Goal: Task Accomplishment & Management: Manage account settings

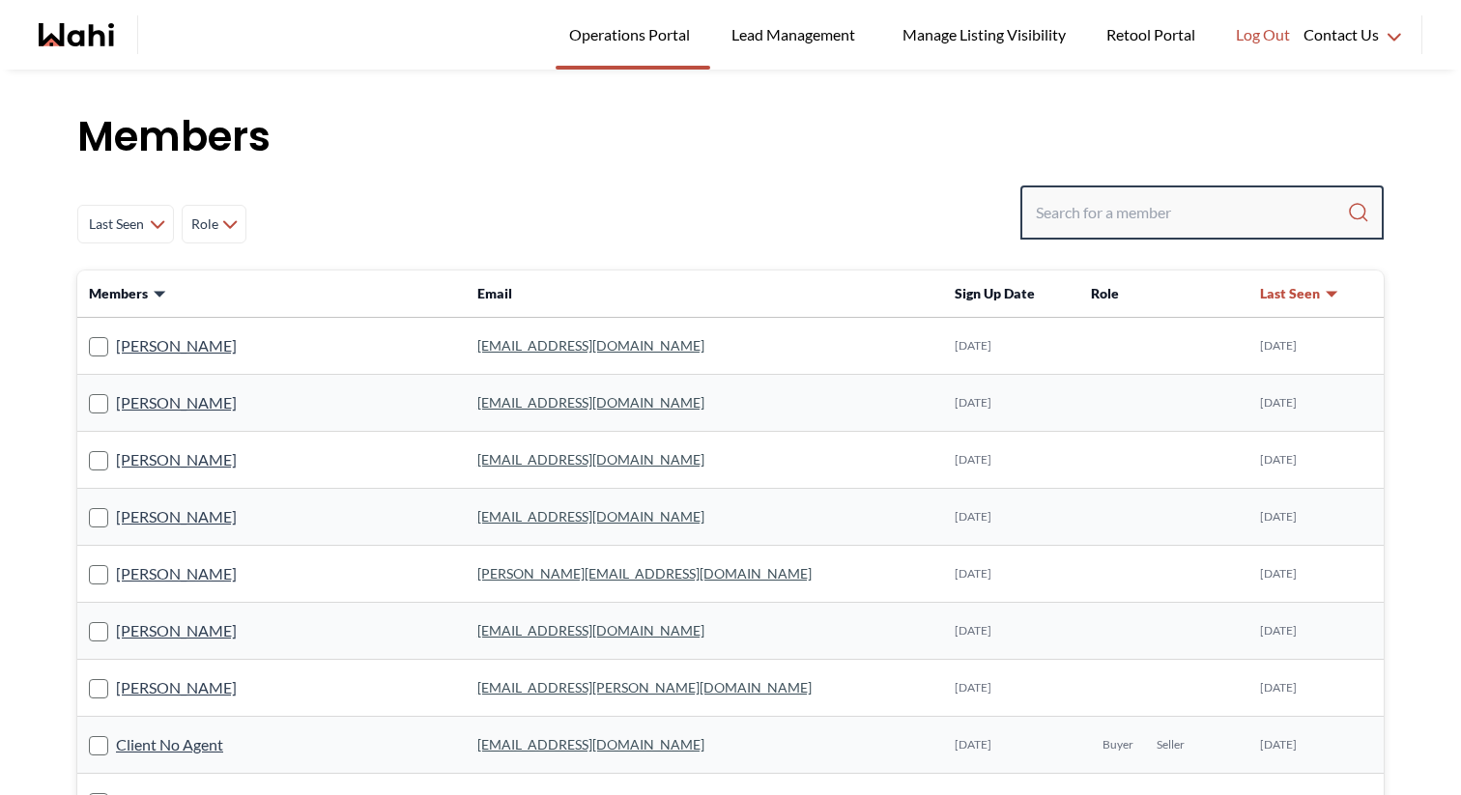
click at [1090, 214] on input "Search input" at bounding box center [1191, 212] width 311 height 35
paste input "[EMAIL_ADDRESS][DOMAIN_NAME]"
type input "[EMAIL_ADDRESS][DOMAIN_NAME]"
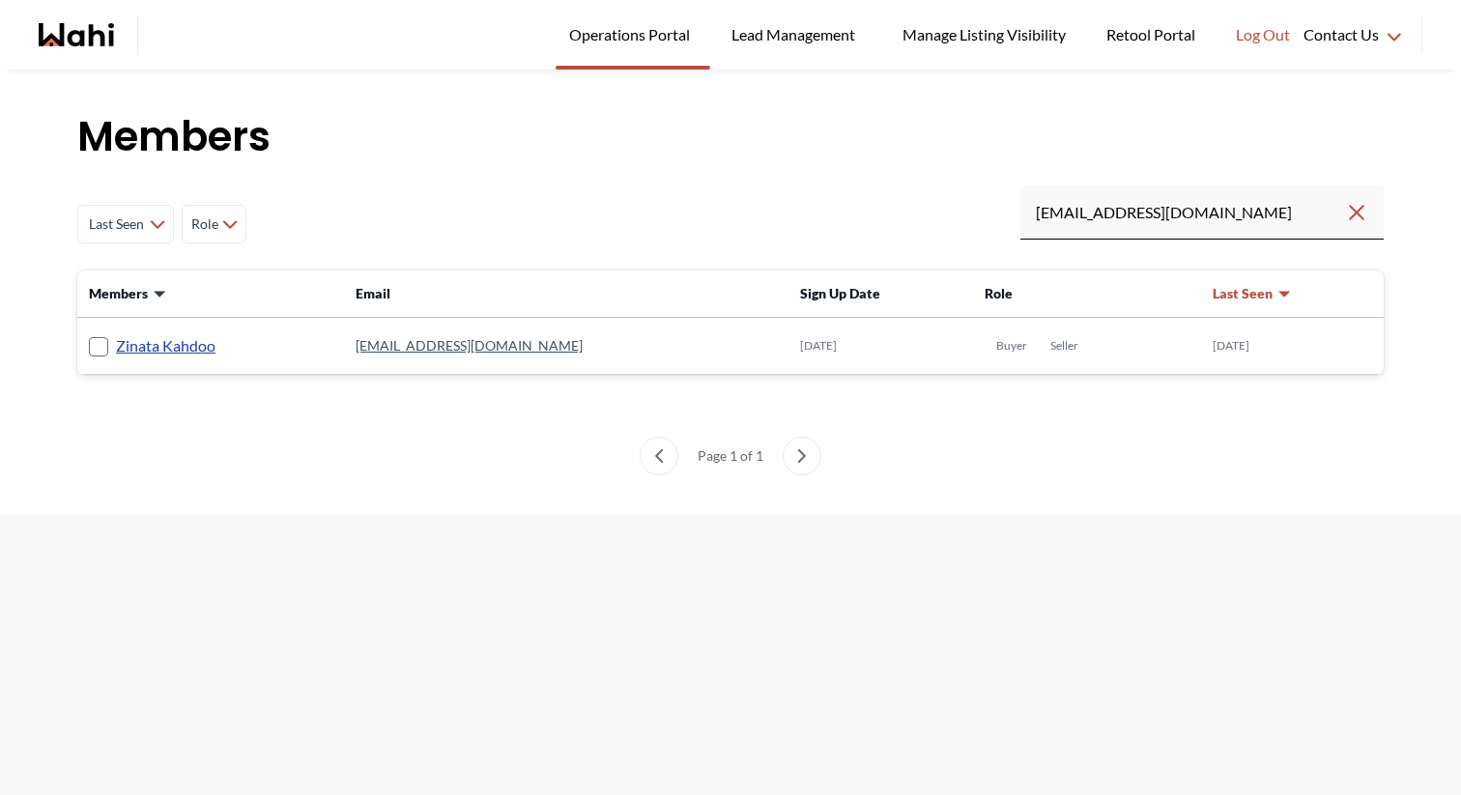
click at [196, 349] on link "Zinata Kahdoo" at bounding box center [166, 345] width 100 height 25
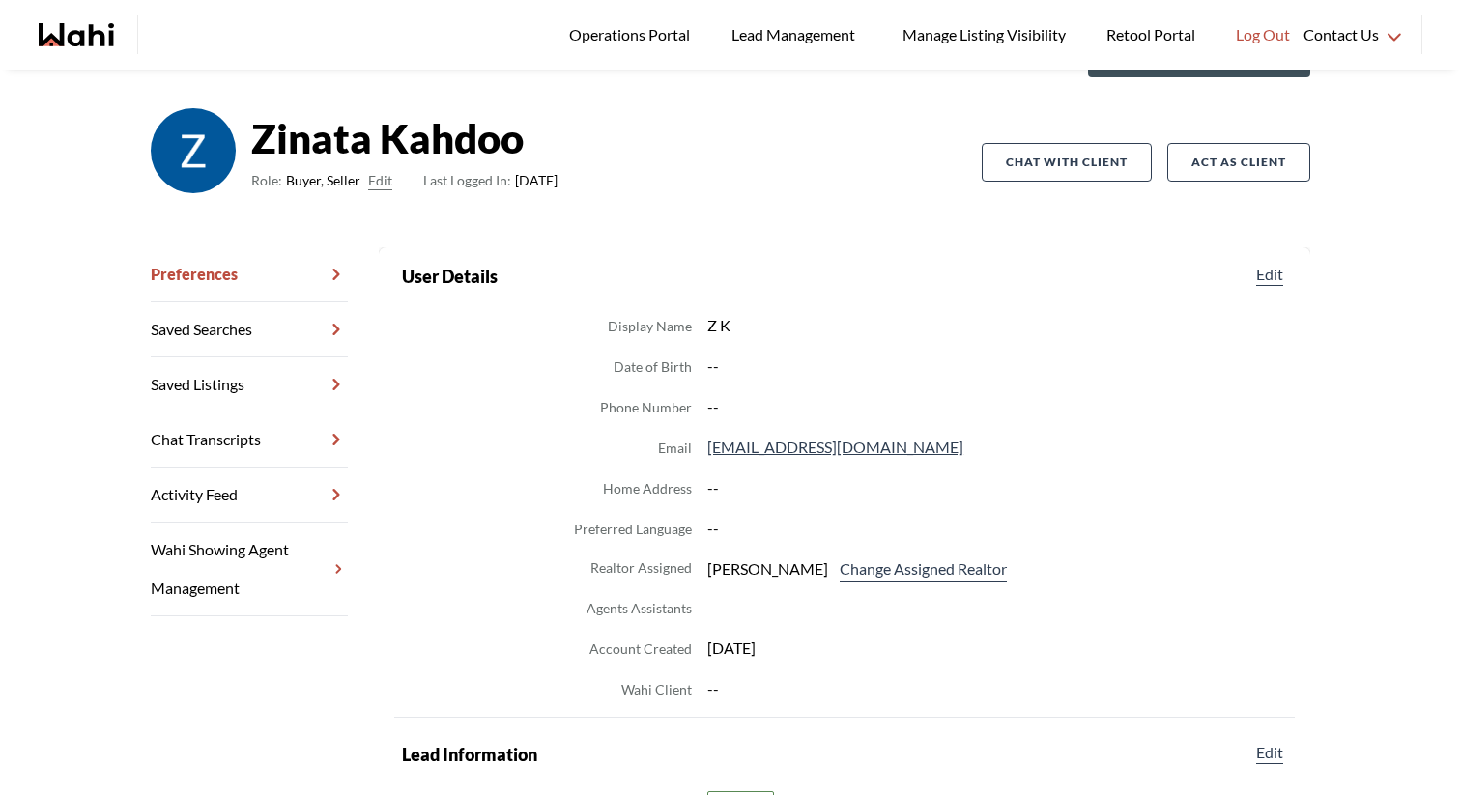
scroll to position [108, 0]
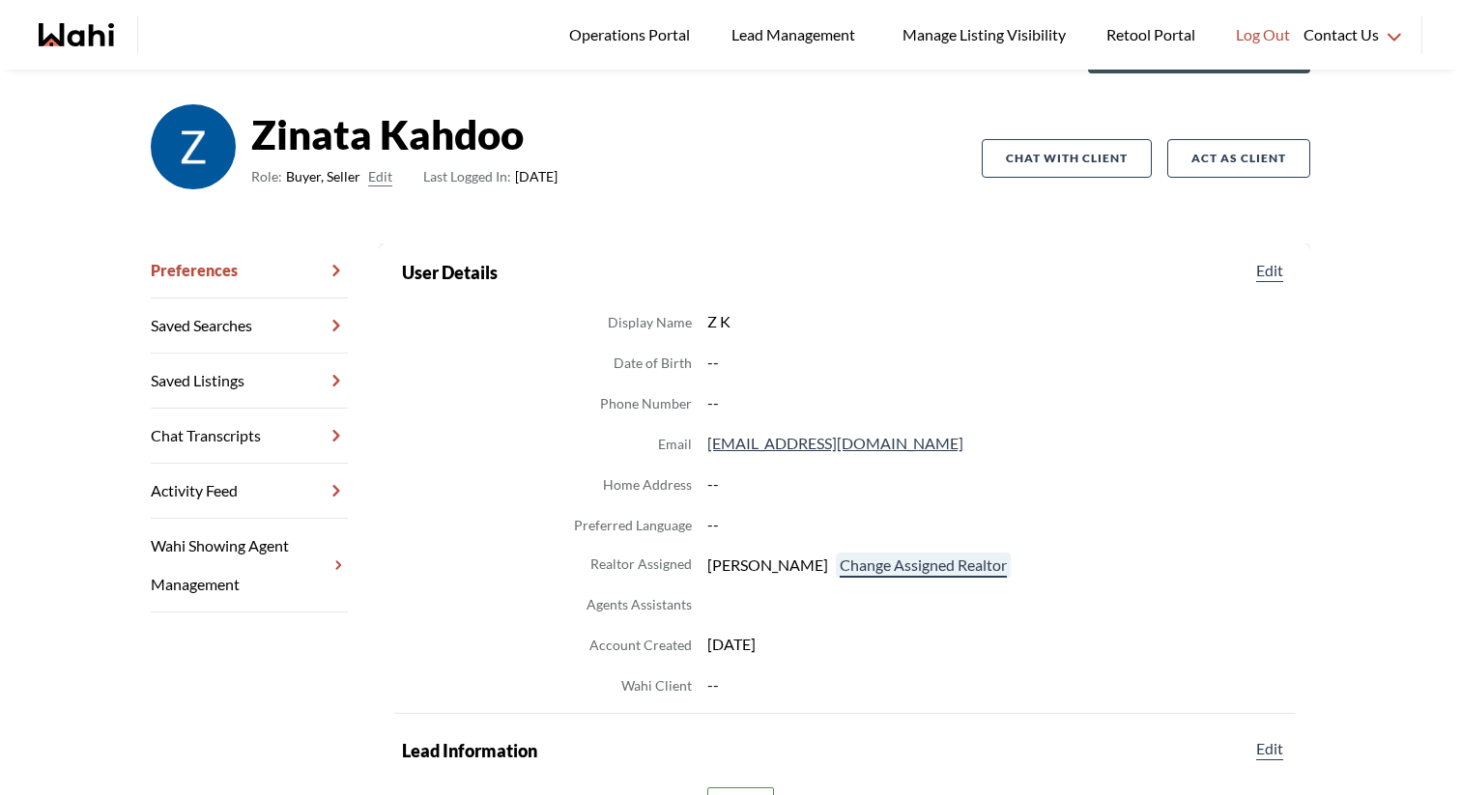
click at [888, 563] on button "Change Assigned Realtor" at bounding box center [923, 565] width 175 height 25
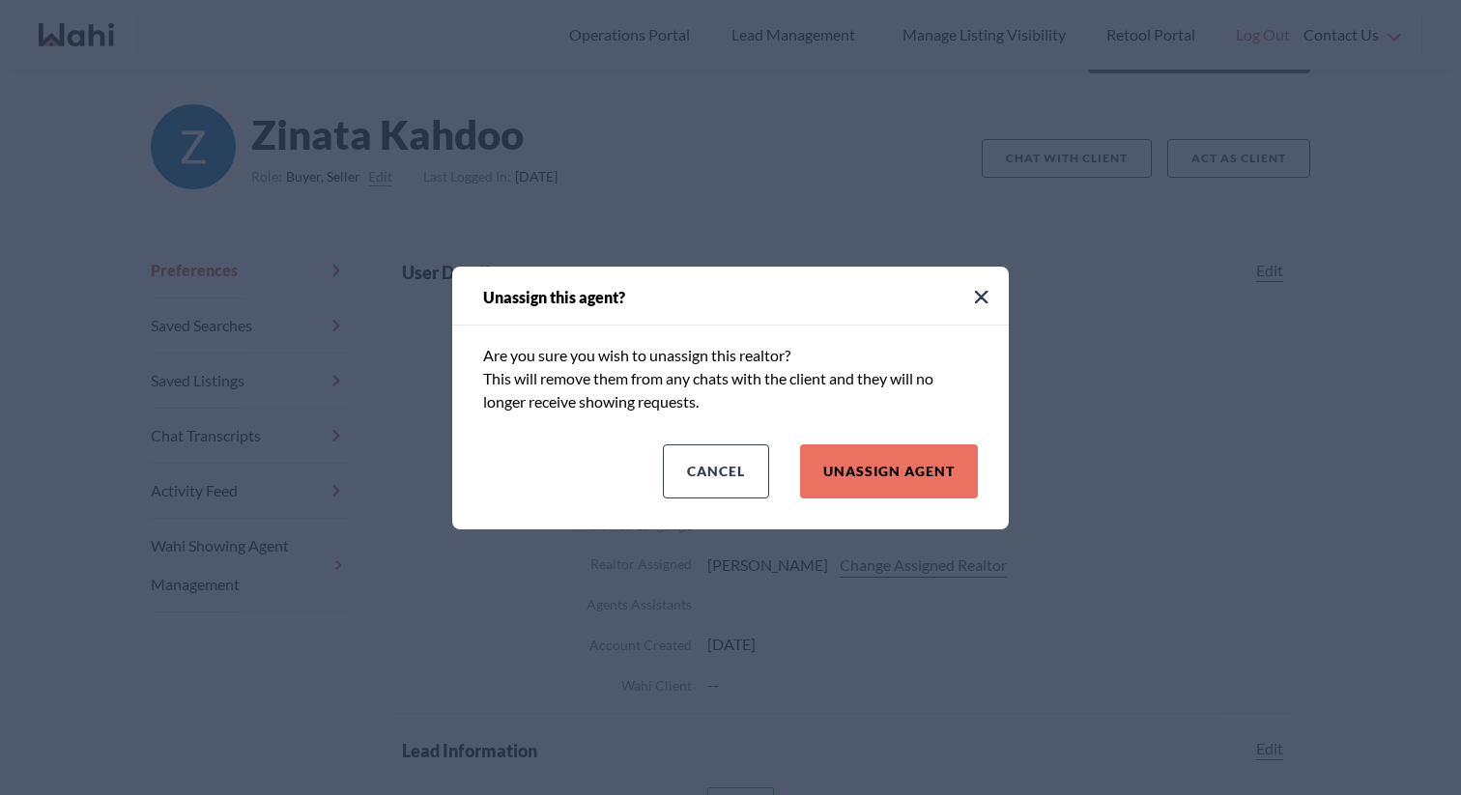
click at [912, 516] on div "Unassign this agent? Are you sure you wish to unassign this realtor? This will …" at bounding box center [730, 398] width 557 height 263
click at [912, 494] on button "Unassign Agent" at bounding box center [889, 472] width 178 height 54
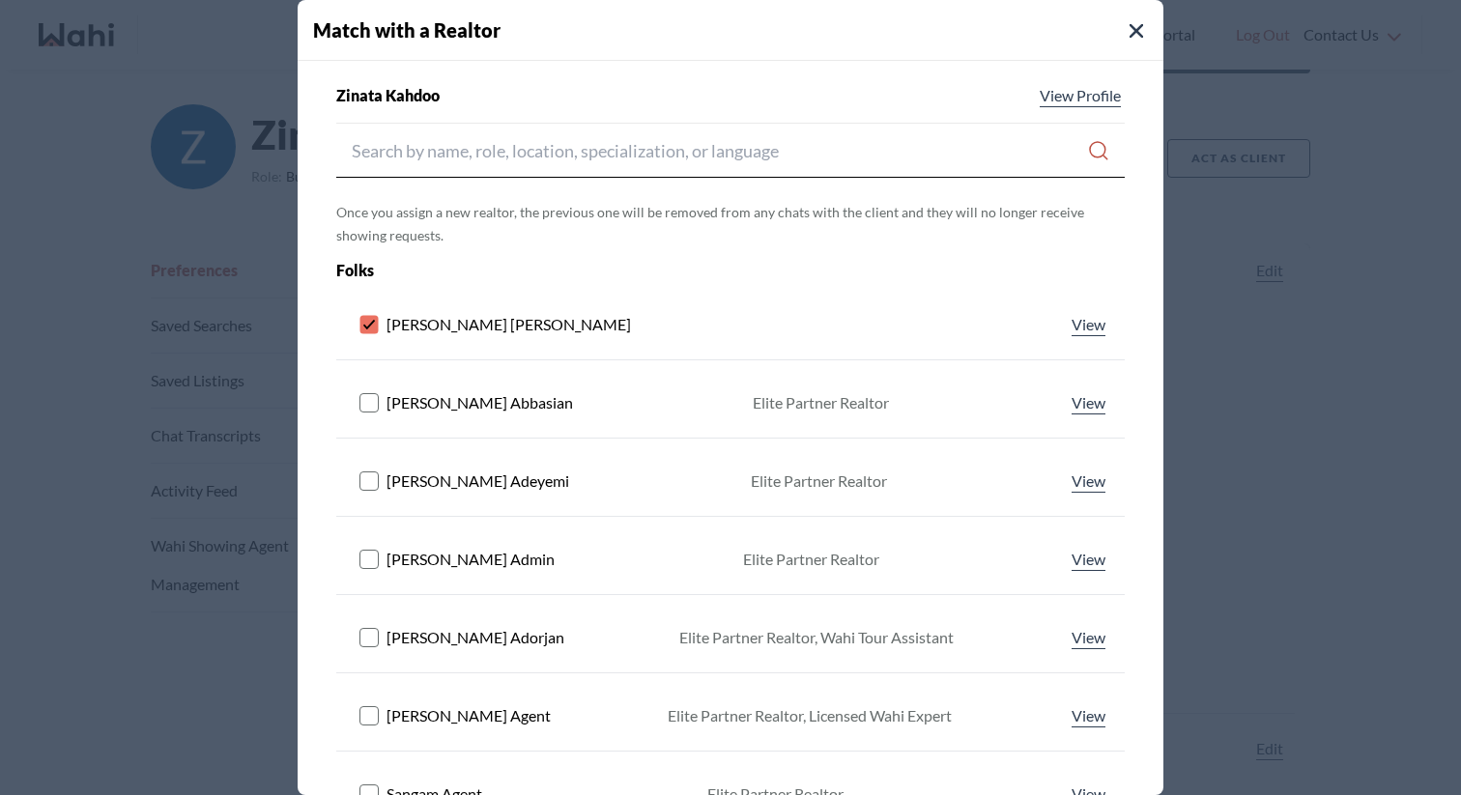
click at [360, 320] on rect at bounding box center [369, 325] width 18 height 18
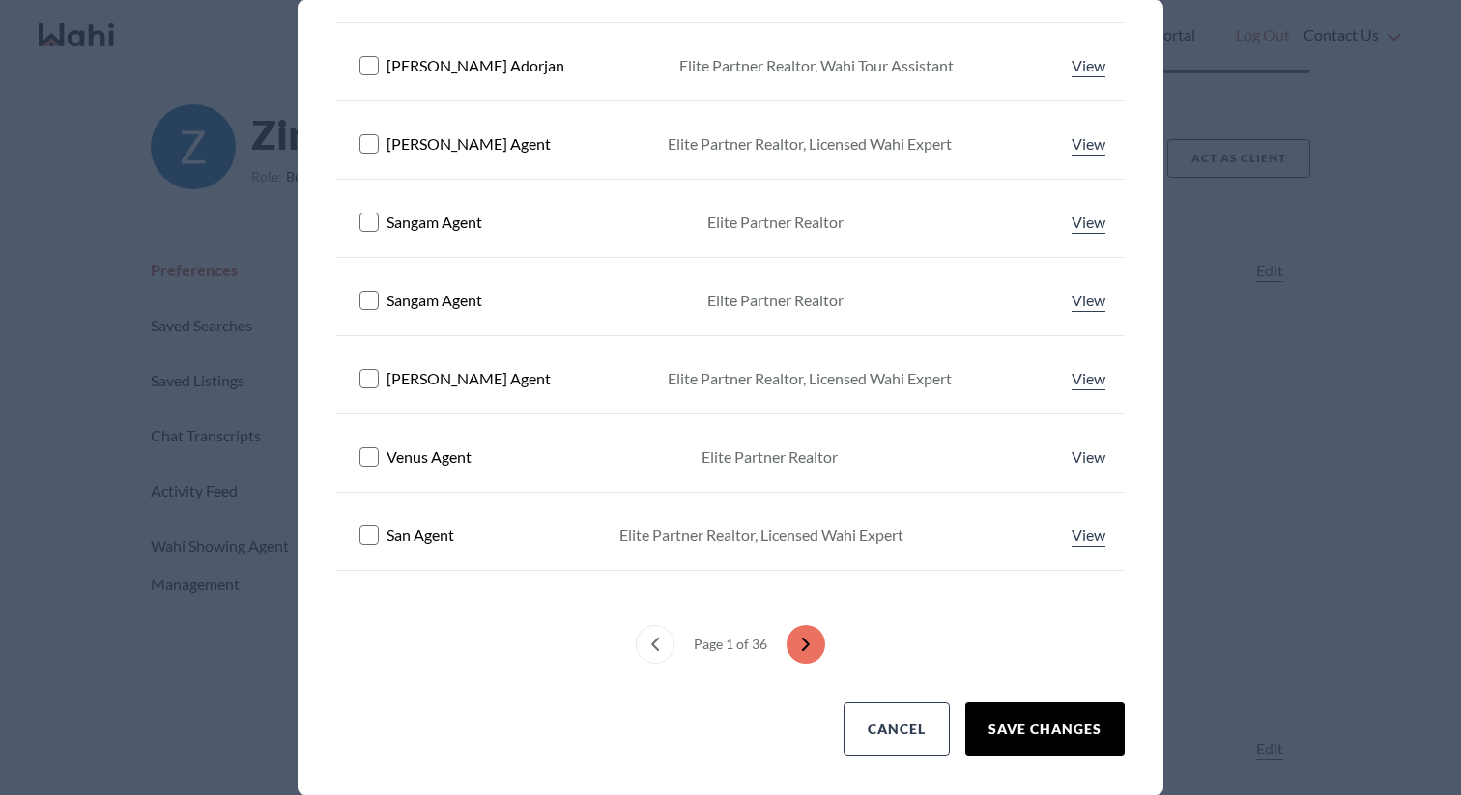
click at [1015, 721] on button "Save Changes" at bounding box center [1044, 730] width 159 height 54
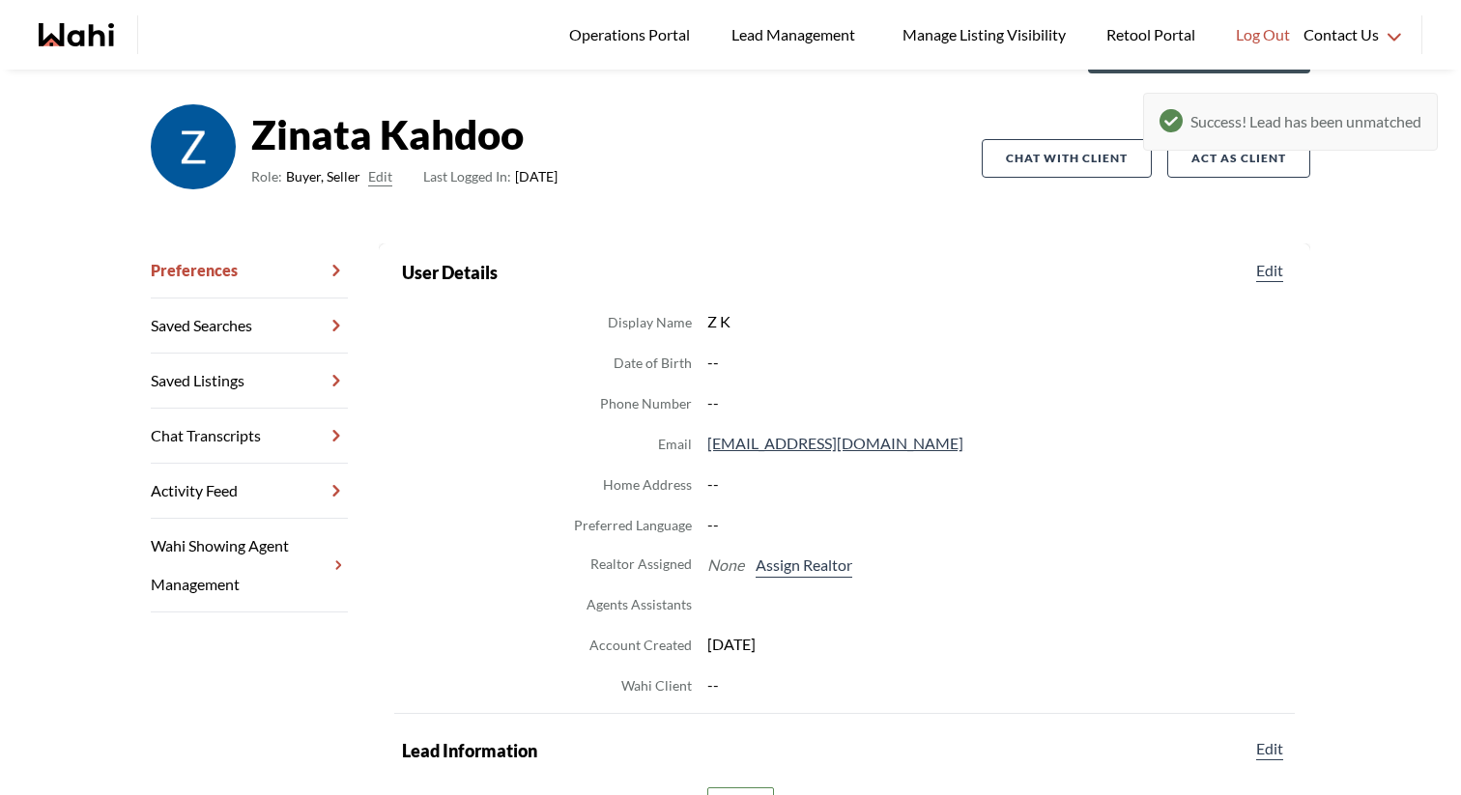
click at [206, 437] on link "Chat Transcripts" at bounding box center [249, 436] width 197 height 55
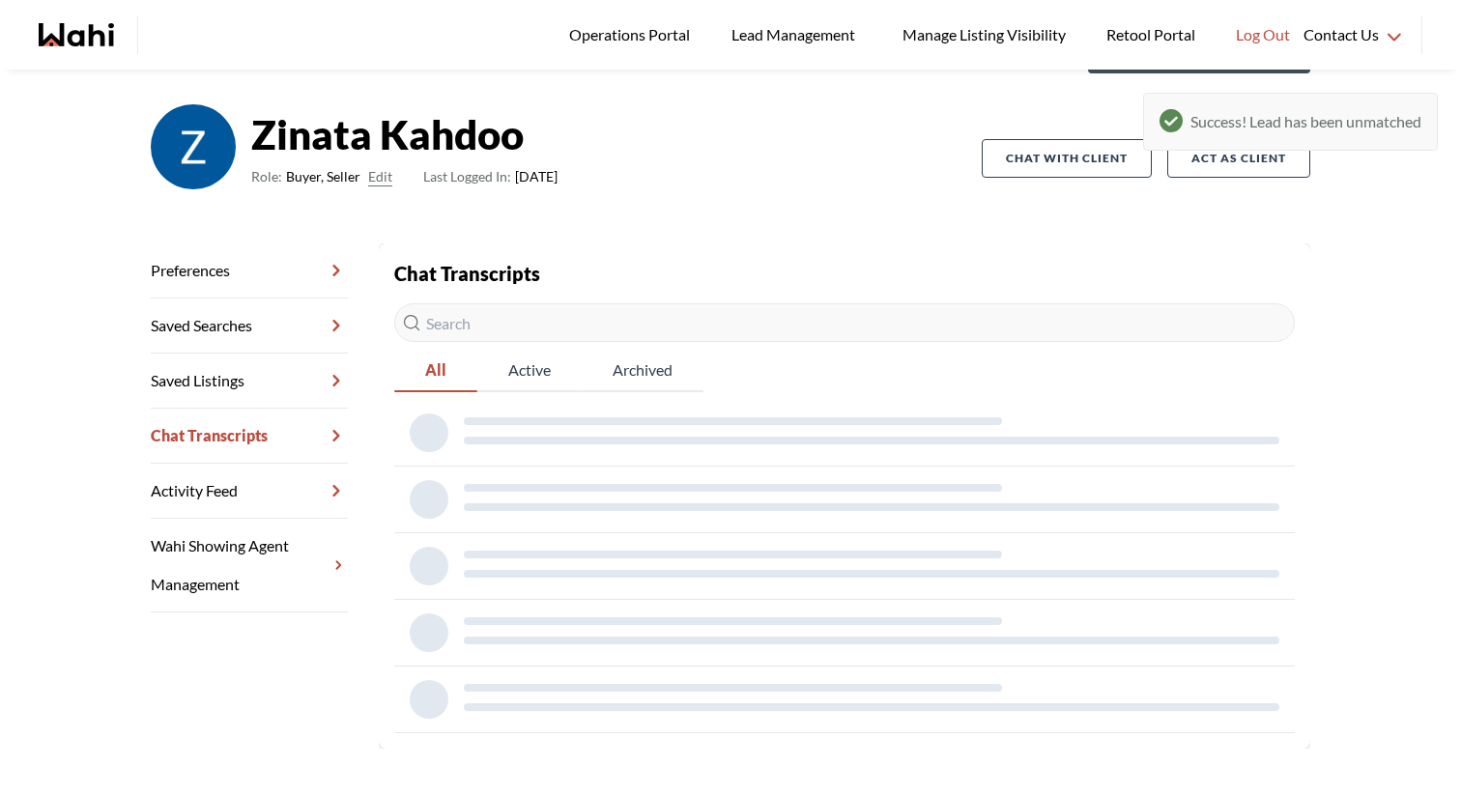
scroll to position [70, 0]
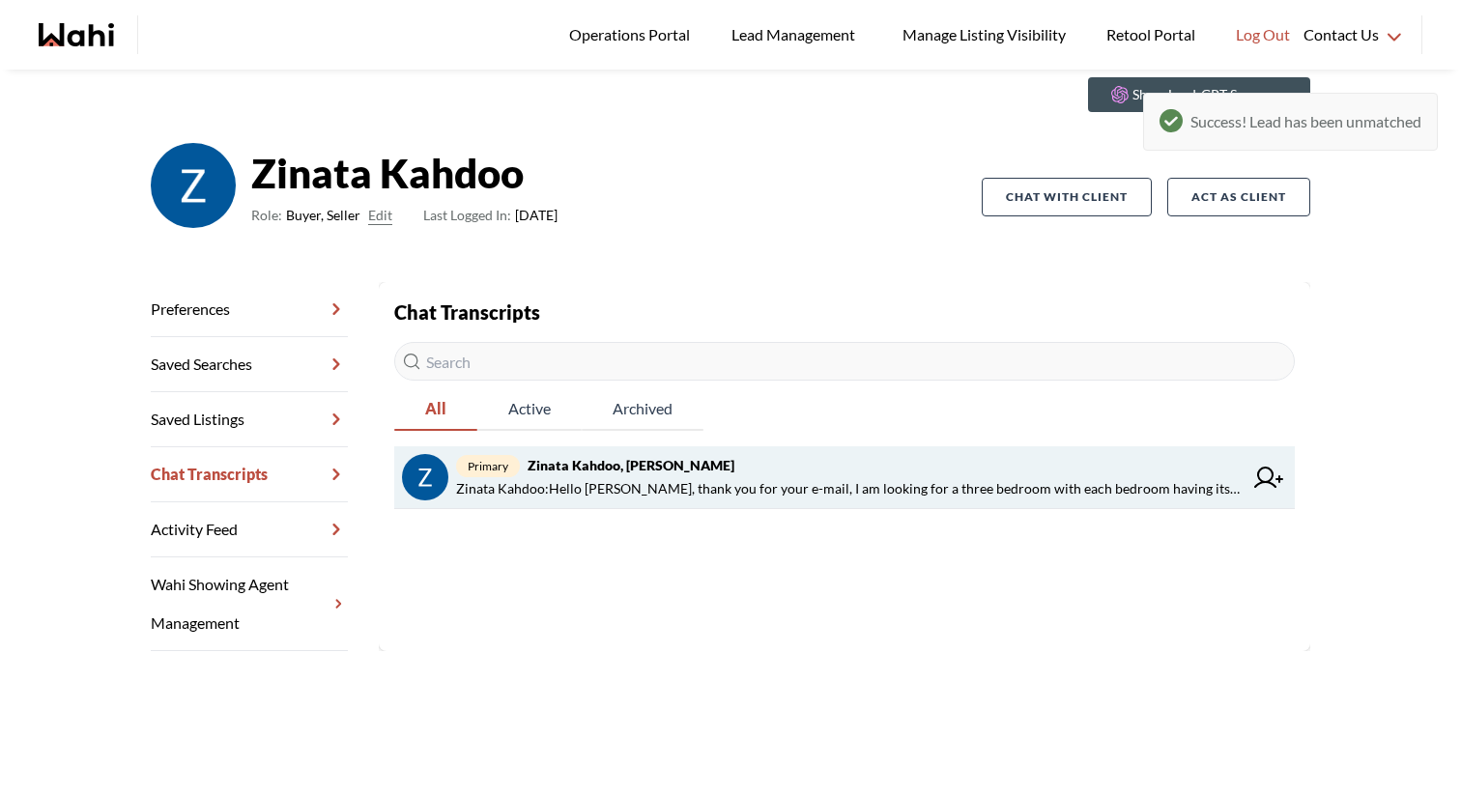
click at [610, 485] on span "[PERSON_NAME] : Hello [PERSON_NAME], thank you for your e-mail, I am looking fo…" at bounding box center [849, 488] width 787 height 23
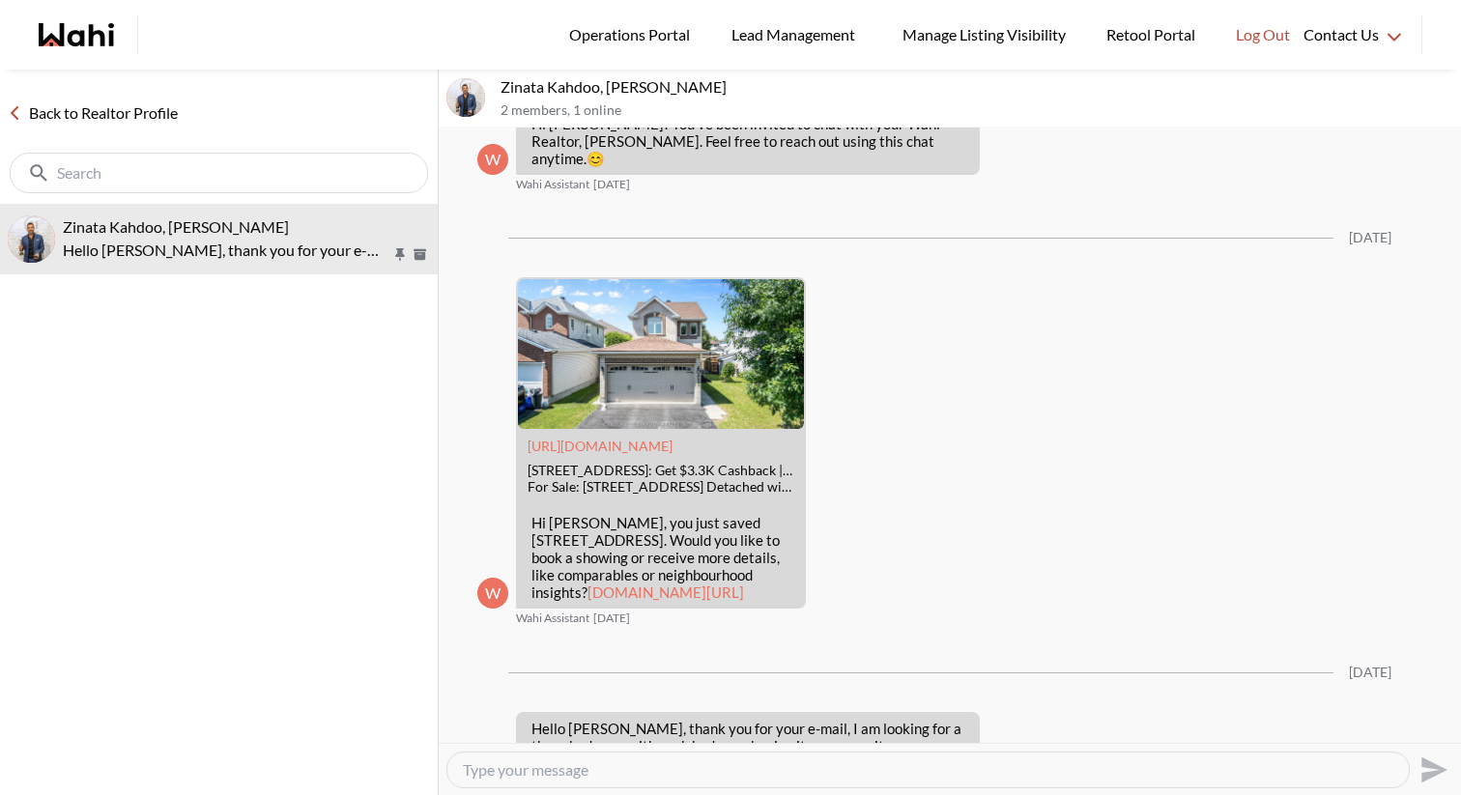
scroll to position [229, 0]
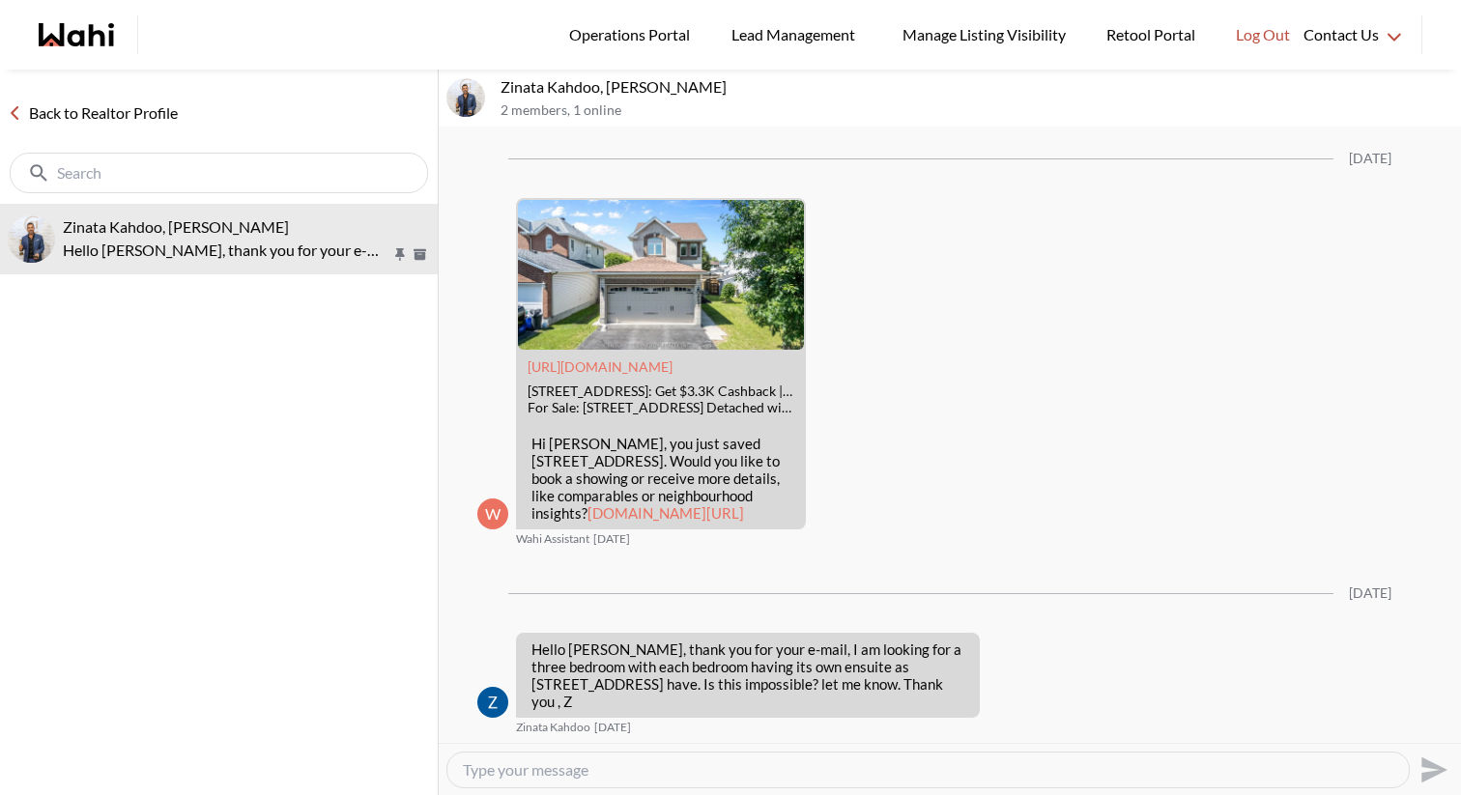
click at [14, 110] on icon at bounding box center [15, 113] width 6 height 12
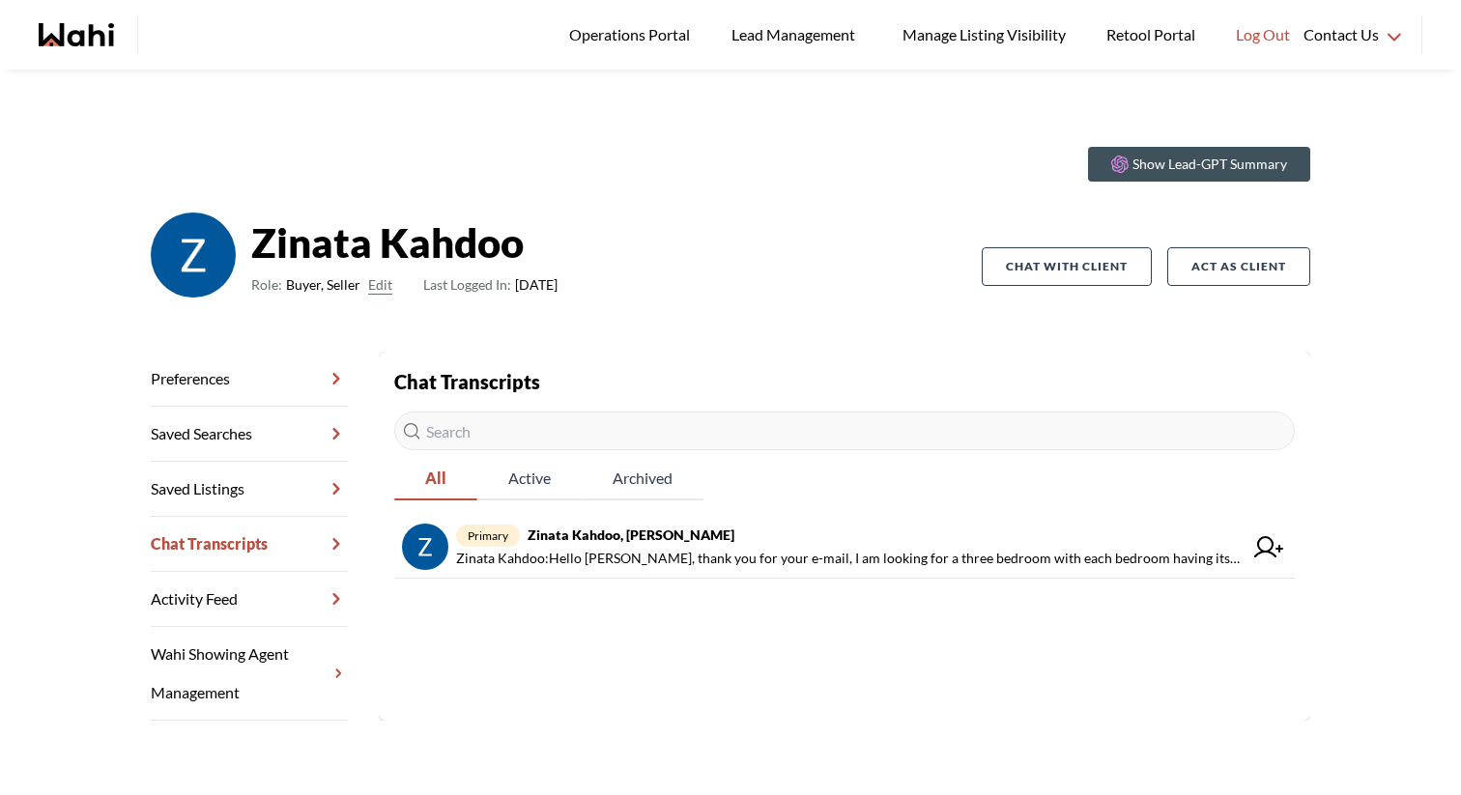
click at [275, 391] on link "Preferences" at bounding box center [249, 379] width 197 height 55
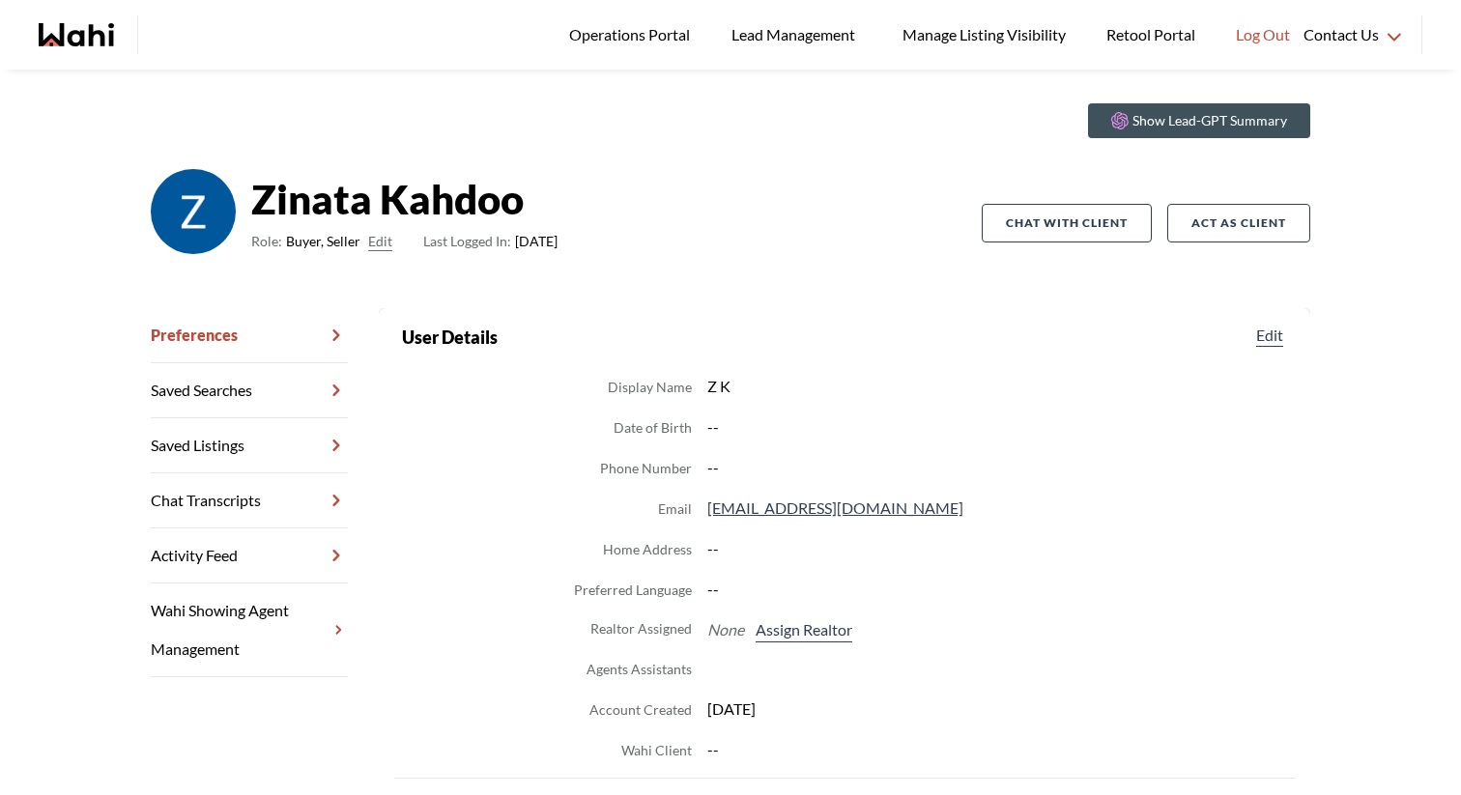
scroll to position [57, 0]
